Goal: Task Accomplishment & Management: Use online tool/utility

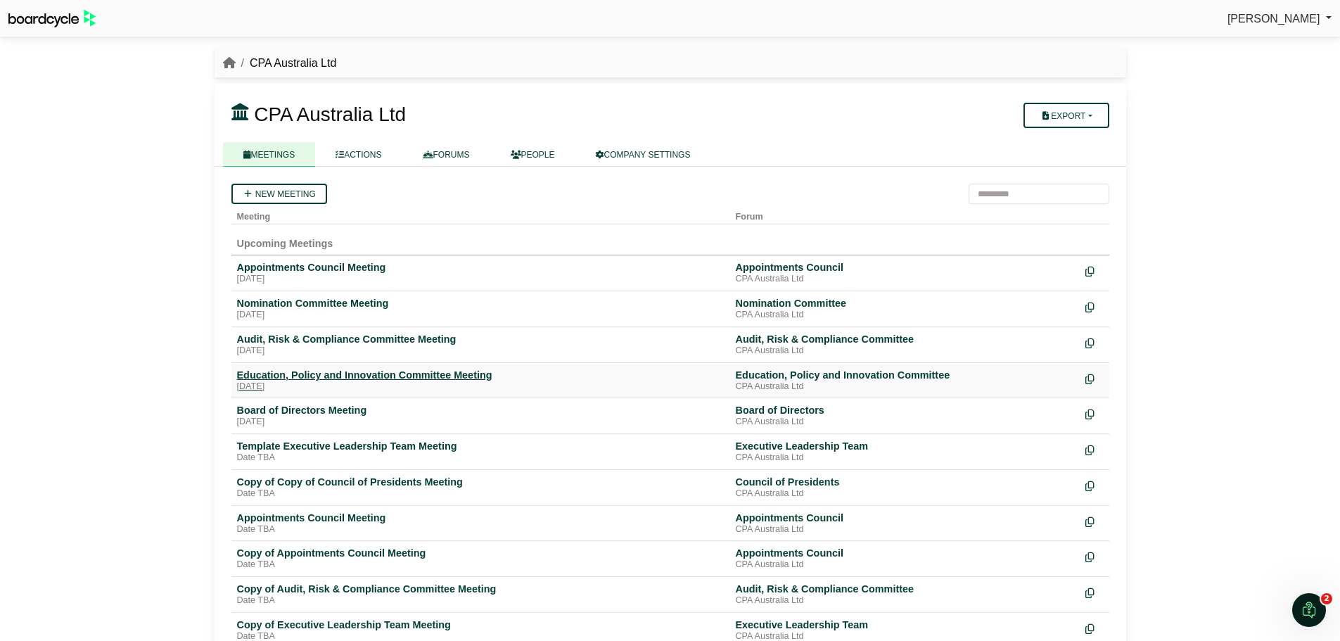
click at [381, 378] on div "Education, Policy and Innovation Committee Meeting" at bounding box center [480, 375] width 487 height 13
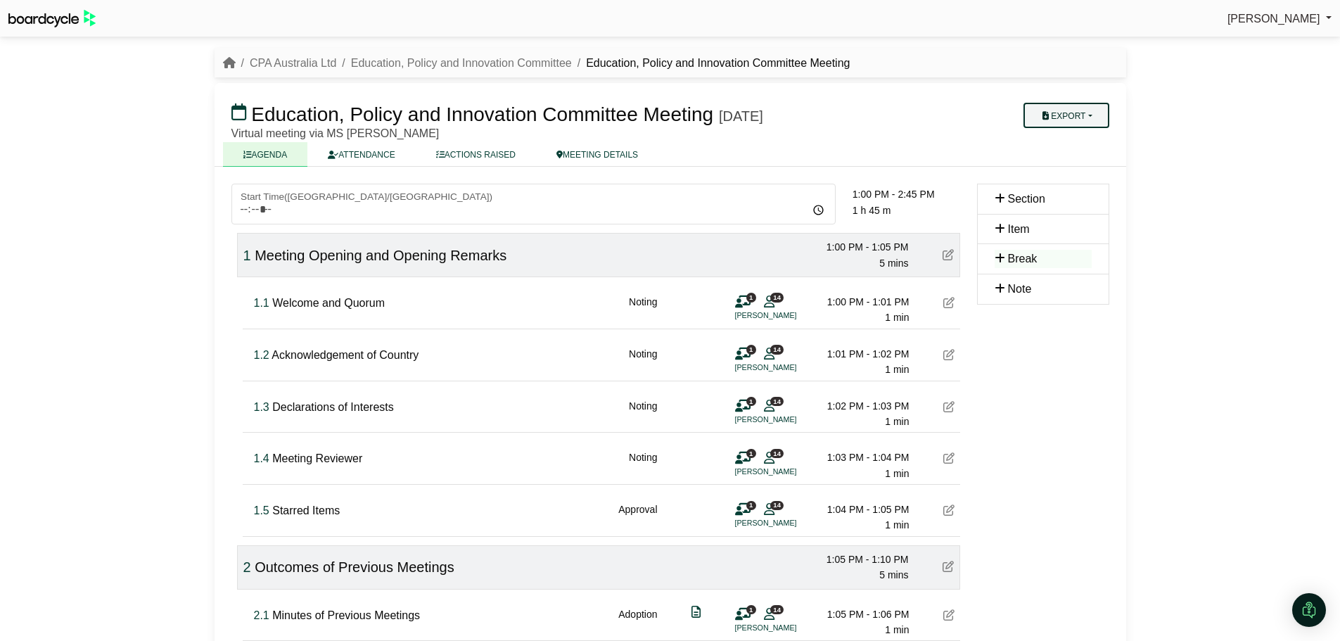
click at [1082, 118] on button "Export" at bounding box center [1065, 115] width 85 height 25
click at [1084, 139] on link "Agenda" at bounding box center [1080, 139] width 122 height 21
